Goal: Use online tool/utility: Utilize a website feature to perform a specific function

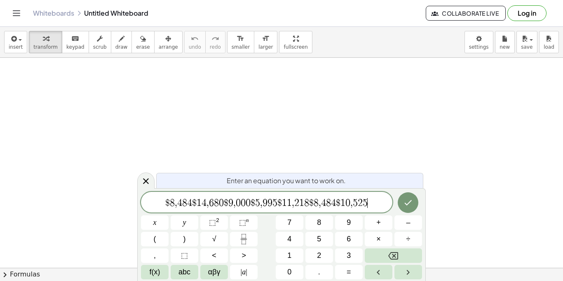
scroll to position [1, 0]
click at [195, 203] on span "$ 8 , 4 8 4 $ 1 4 , 6 8 0 $ 9 , 0 0 0 $ 5 , 9 9 5 $ 1 1 , 2 1 8 $ 8 , 4 8 4 $ 1…" at bounding box center [267, 203] width 252 height 12
click at [164, 202] on span "$" at bounding box center [164, 203] width 5 height 10
click at [228, 204] on span "​ 8 , 4 8 4 + 1 4 , 6 8 0 $ 9 , 0 0 0 $ 5 , 9 9 5 $ 1 1 , 2 1 8 $ 8 , 4 8 4 $ 1…" at bounding box center [267, 203] width 252 height 12
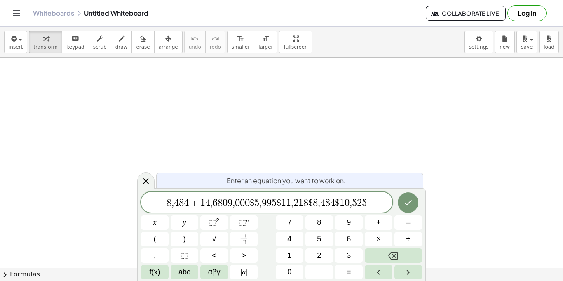
scroll to position [2, 0]
click at [261, 202] on span "5" at bounding box center [263, 203] width 5 height 10
click at [291, 204] on span "1" at bounding box center [293, 203] width 5 height 10
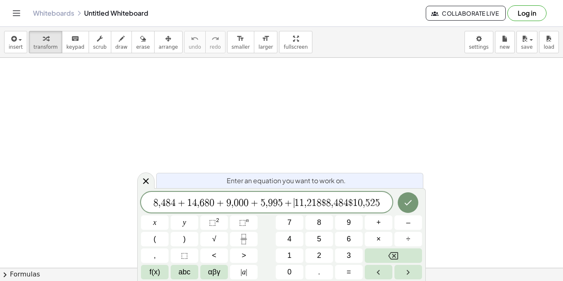
click at [327, 205] on span "8" at bounding box center [328, 203] width 5 height 10
click at [357, 201] on span "8 , 4 8 4 + 1 4 , 6 8 0 + 9 , 0 0 0 + 5 , 9 9 5 + 1 1 , 2 1 8 + ​ 8 , 4 8 4 $ 1…" at bounding box center [267, 203] width 252 height 12
click at [414, 203] on button "Done" at bounding box center [408, 202] width 21 height 21
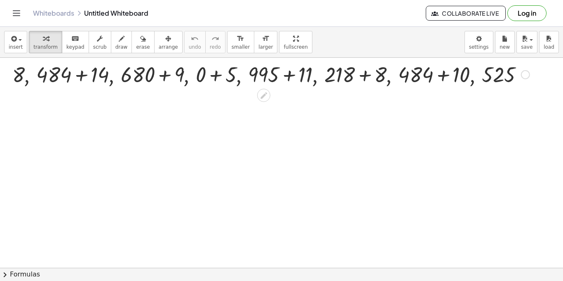
click at [74, 74] on div at bounding box center [271, 74] width 526 height 28
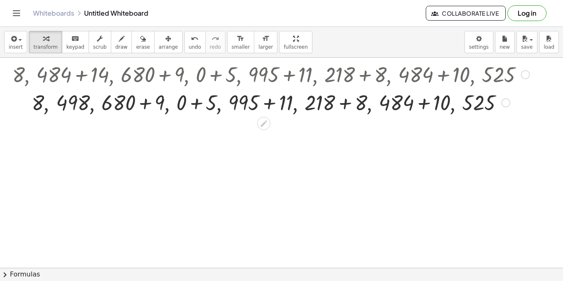
click at [146, 99] on div at bounding box center [271, 102] width 526 height 28
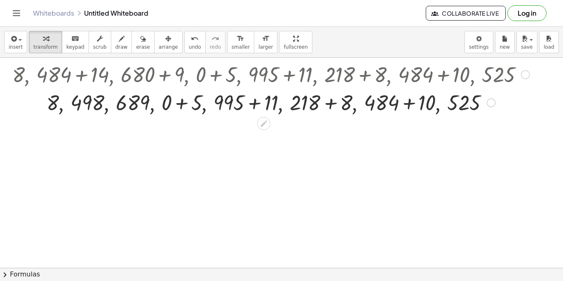
click at [178, 108] on div at bounding box center [271, 102] width 526 height 28
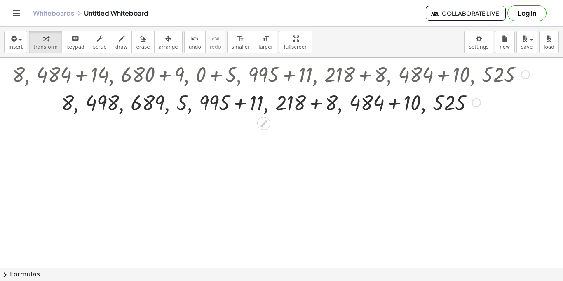
click at [237, 106] on div at bounding box center [271, 102] width 526 height 28
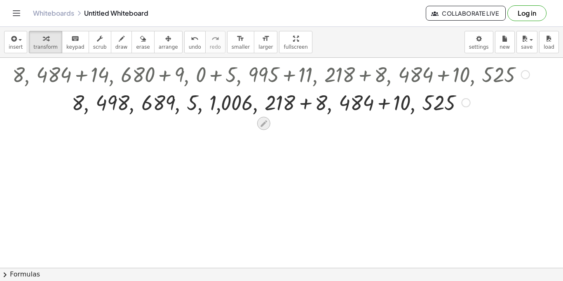
click at [263, 126] on icon at bounding box center [264, 123] width 7 height 7
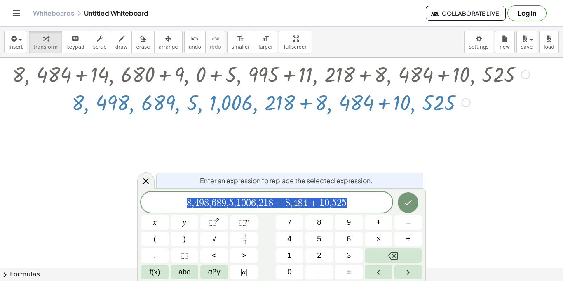
scroll to position [4, 0]
click at [145, 183] on icon at bounding box center [146, 181] width 10 height 10
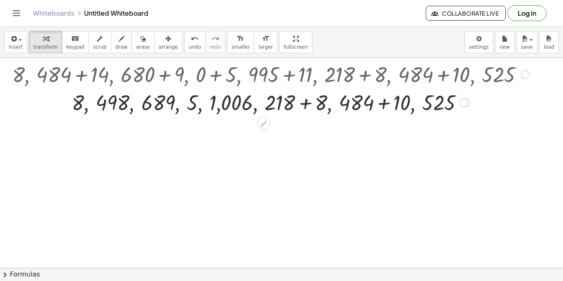
click at [528, 73] on div at bounding box center [525, 74] width 9 height 9
click at [528, 73] on div "Go back to this line Copy line as LaTeX Copy derivation as LaTeX" at bounding box center [525, 74] width 9 height 9
click at [547, 65] on span "Go back to this line" at bounding box center [567, 68] width 49 height 7
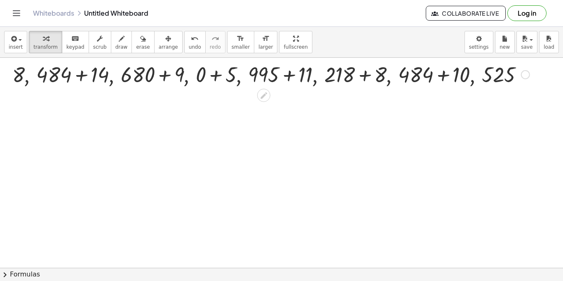
click at [529, 73] on div "Go back to this line Copy line as LaTeX Copy derivation as LaTeX" at bounding box center [525, 74] width 9 height 9
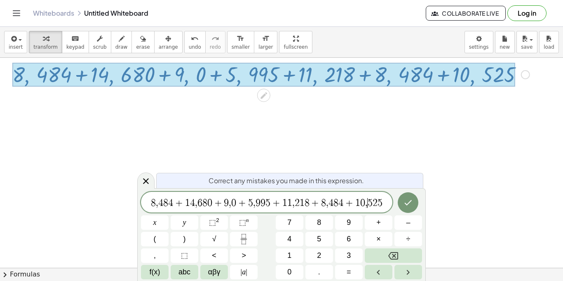
click at [370, 209] on div "**********" at bounding box center [267, 202] width 252 height 21
click at [332, 205] on span "4" at bounding box center [332, 203] width 5 height 10
click at [299, 203] on span "2" at bounding box center [299, 203] width 5 height 10
click at [257, 207] on span "," at bounding box center [258, 203] width 2 height 10
click at [235, 207] on span "," at bounding box center [235, 203] width 2 height 10
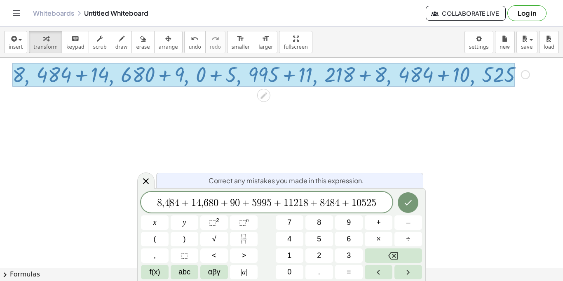
click at [167, 205] on span "4" at bounding box center [167, 203] width 5 height 10
click at [165, 204] on span "4" at bounding box center [167, 203] width 5 height 10
click at [408, 205] on icon "Done" at bounding box center [408, 202] width 10 height 10
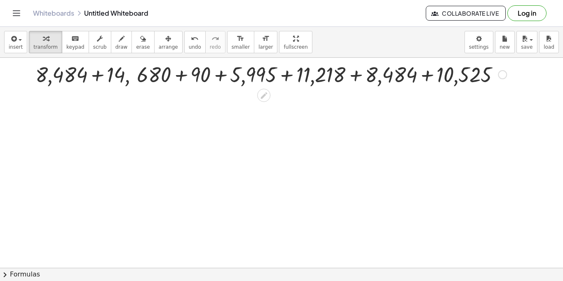
click at [93, 75] on div at bounding box center [271, 74] width 480 height 28
